Goal: Check status: Check status

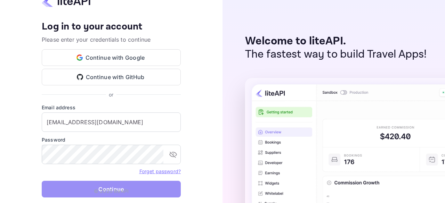
click at [63, 189] on button "Continue" at bounding box center [111, 189] width 139 height 17
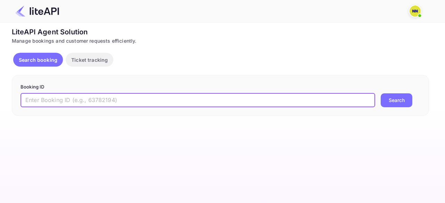
drag, startPoint x: 58, startPoint y: 100, endPoint x: 63, endPoint y: 98, distance: 5.6
click at [58, 100] on input "text" at bounding box center [198, 100] width 354 height 14
paste input "8879178"
type input "8879178"
click at [391, 98] on button "Search" at bounding box center [397, 100] width 32 height 14
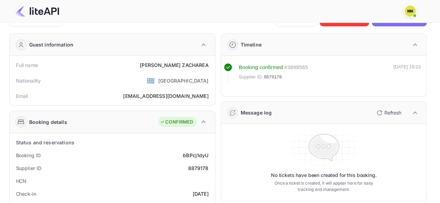
scroll to position [35, 0]
